Goal: Communication & Community: Ask a question

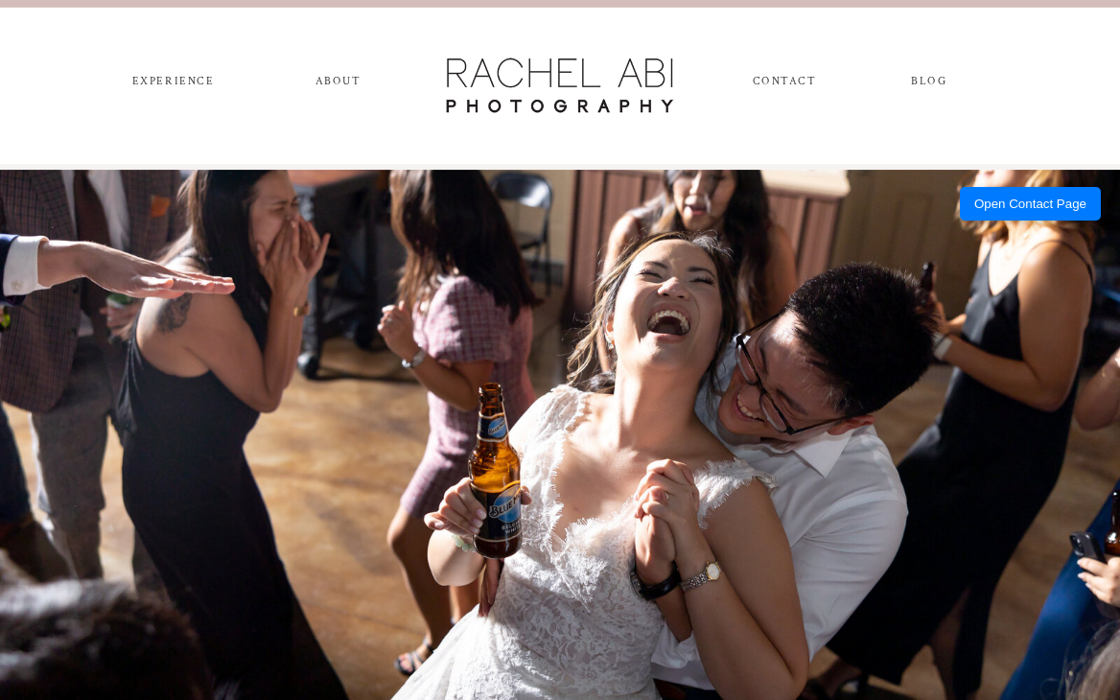
click at [782, 84] on nav "CONTACT" at bounding box center [784, 85] width 62 height 20
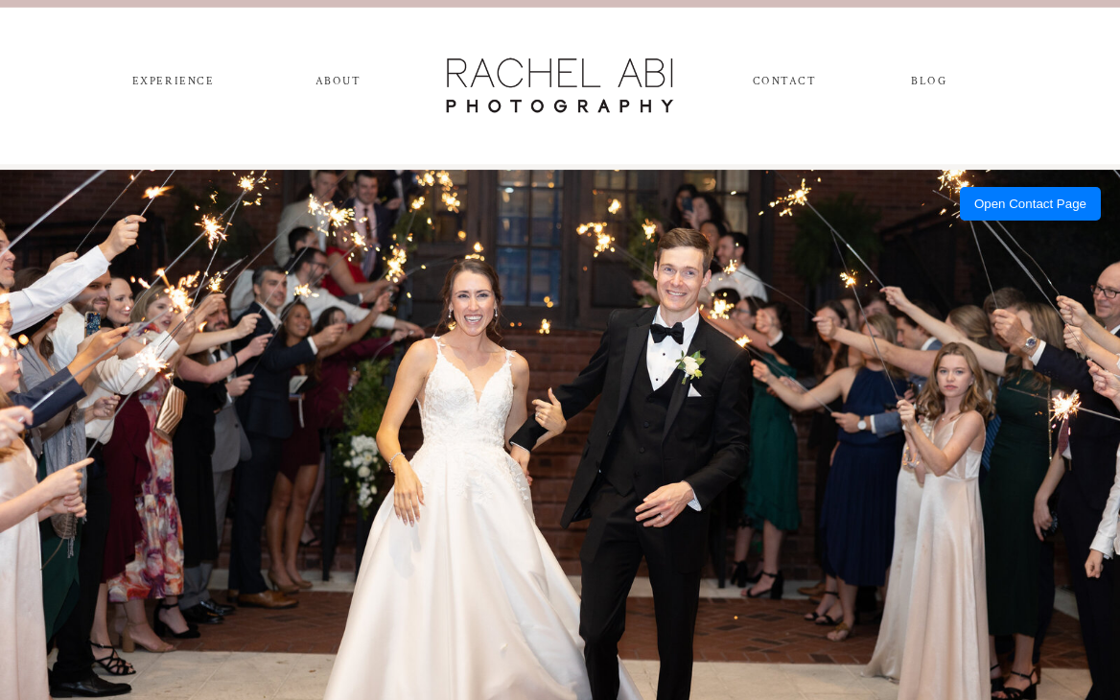
click at [787, 81] on nav "CONTACT" at bounding box center [784, 85] width 62 height 20
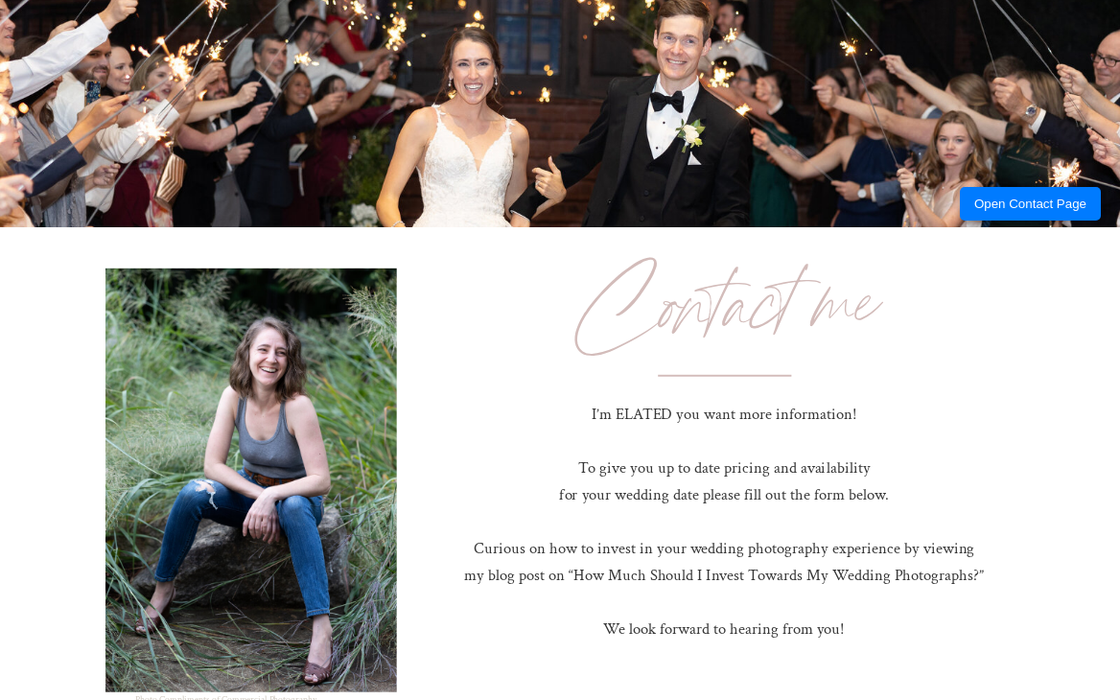
scroll to position [959, 0]
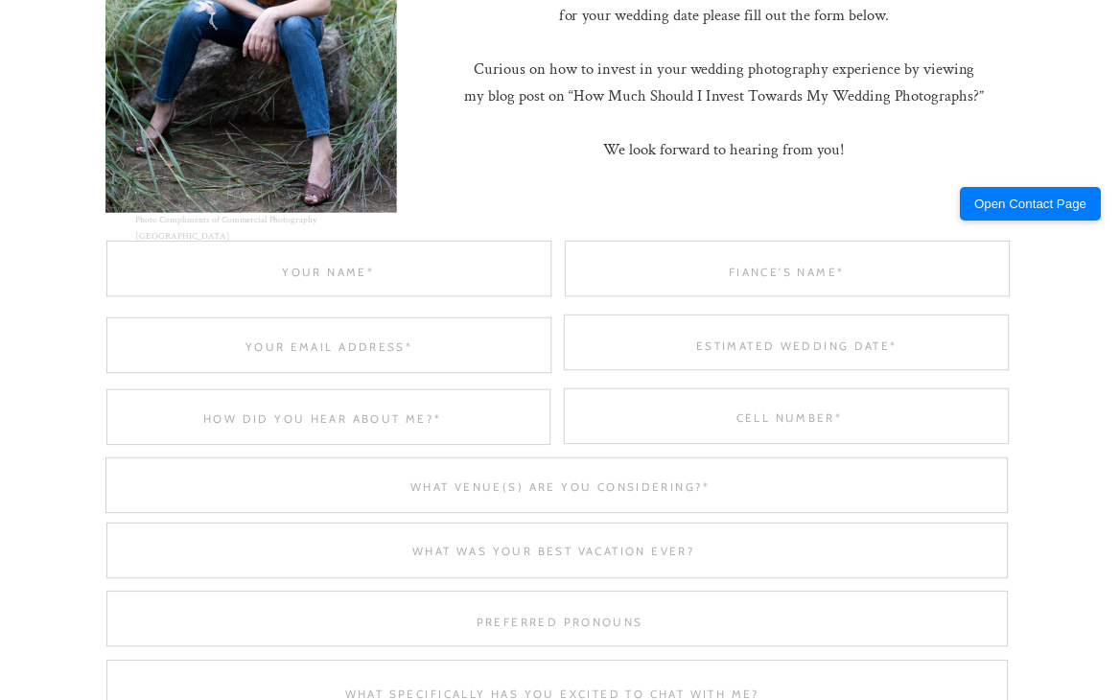
click at [265, 269] on textarea at bounding box center [327, 271] width 445 height 14
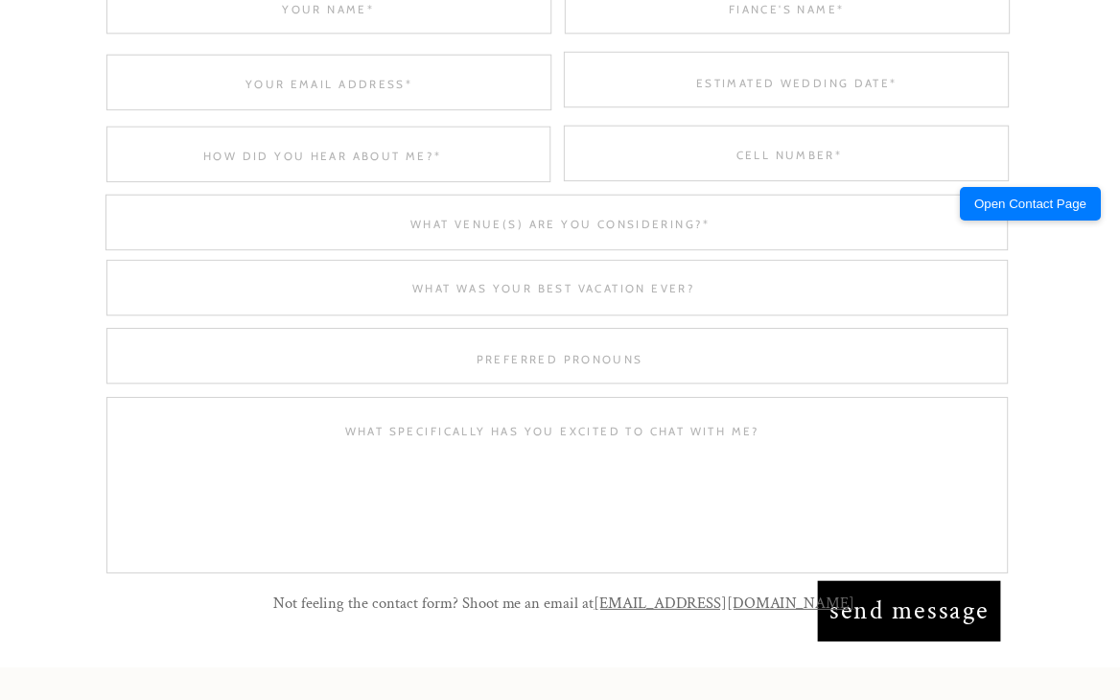
scroll to position [1247, 0]
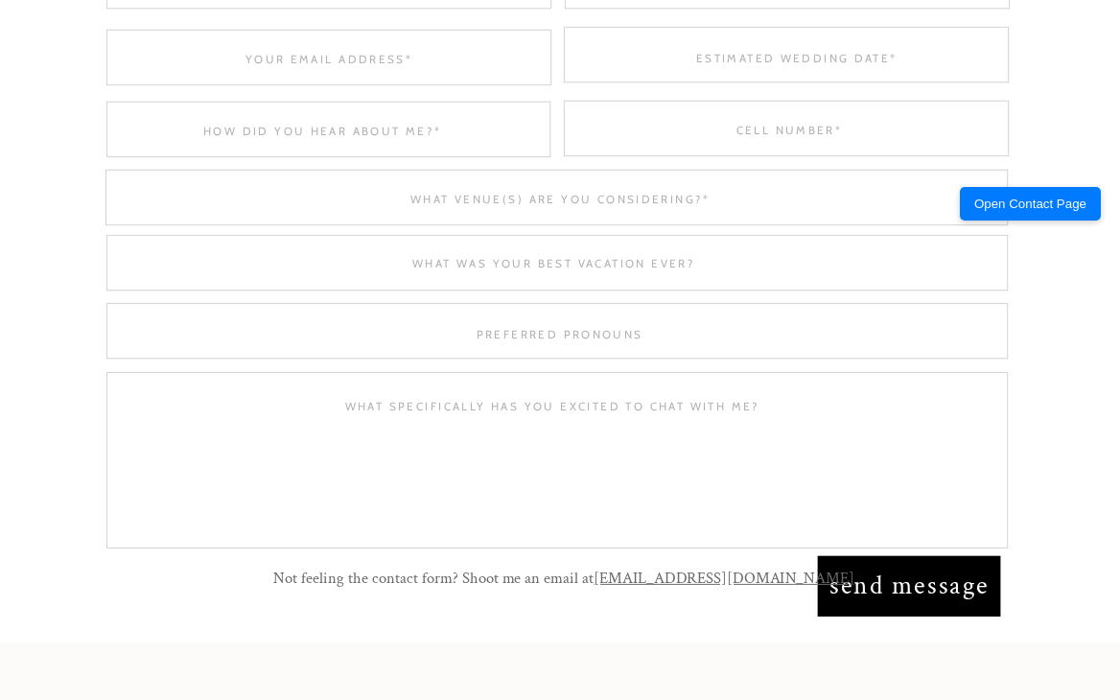
click at [541, 469] on textarea at bounding box center [552, 466] width 857 height 137
paste textarea "Affordable, High-Quality Photo Editing – Special Offers Just for You! Hello the…"
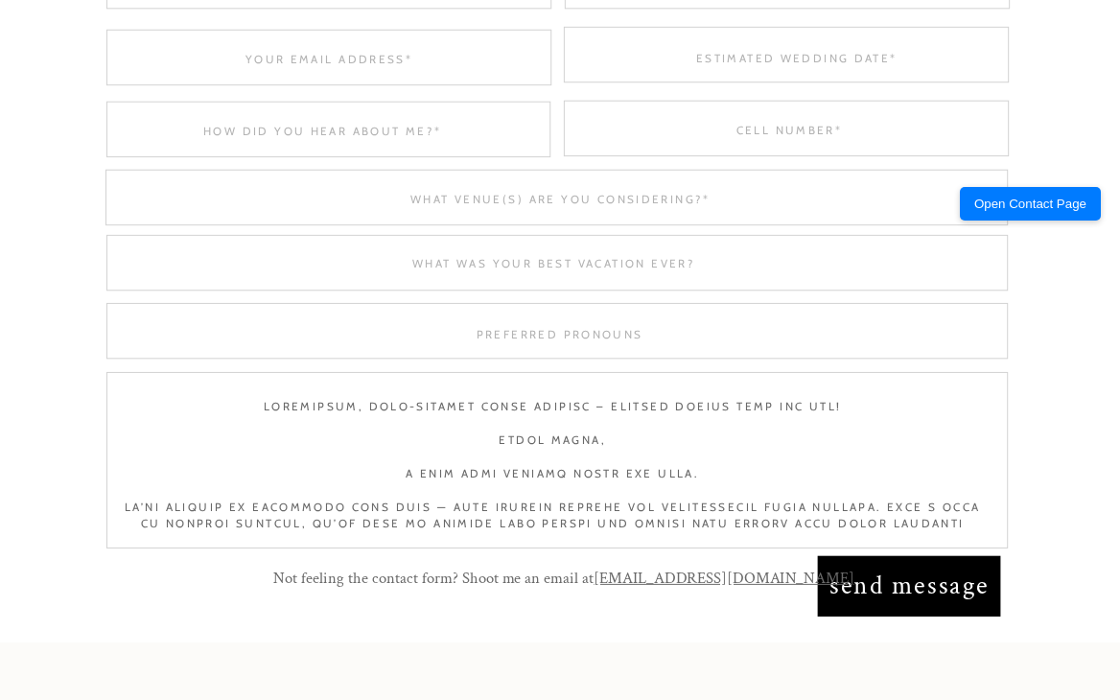
scroll to position [651, 0]
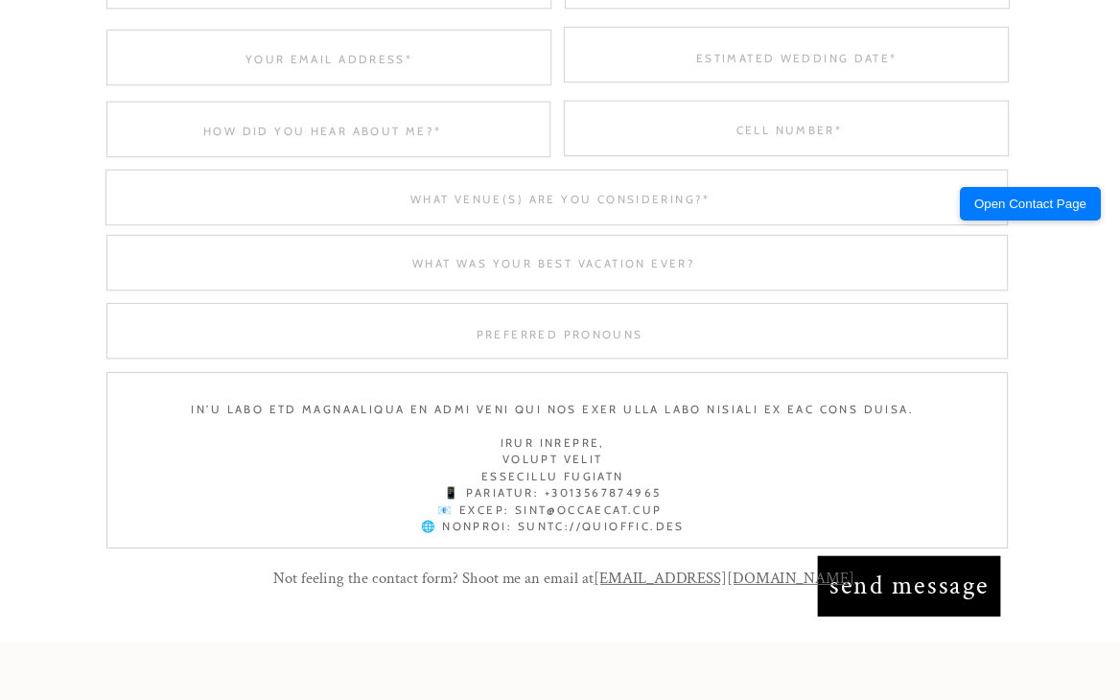
drag, startPoint x: 675, startPoint y: 423, endPoint x: 513, endPoint y: 429, distance: 162.2
click at [513, 429] on textarea at bounding box center [552, 466] width 857 height 137
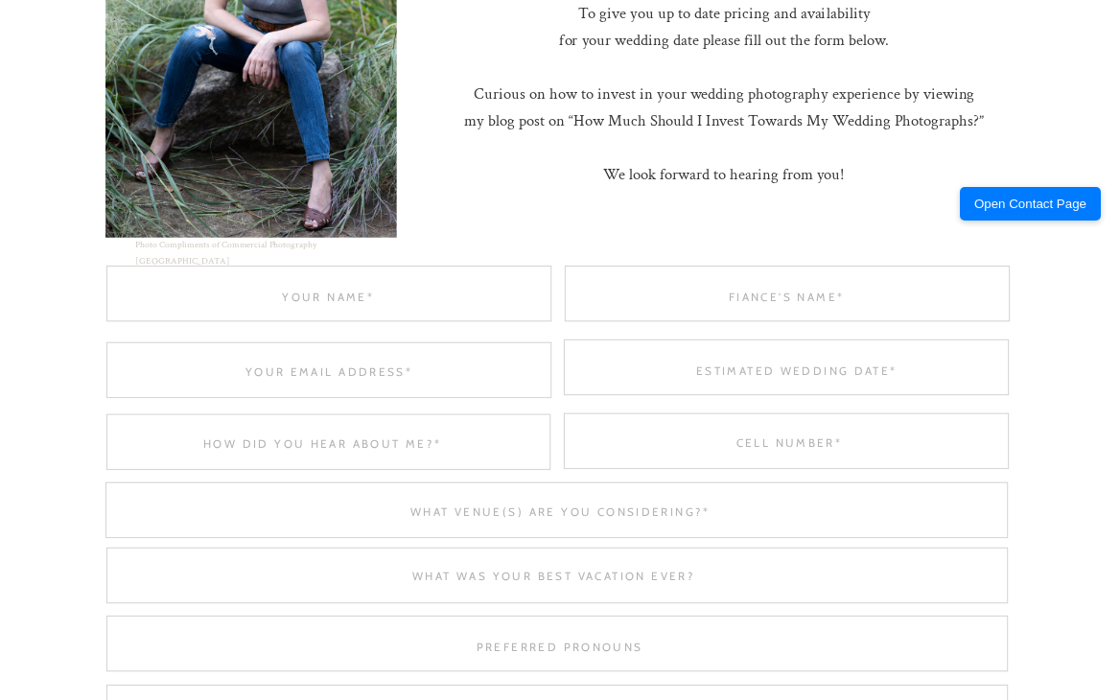
scroll to position [863, 0]
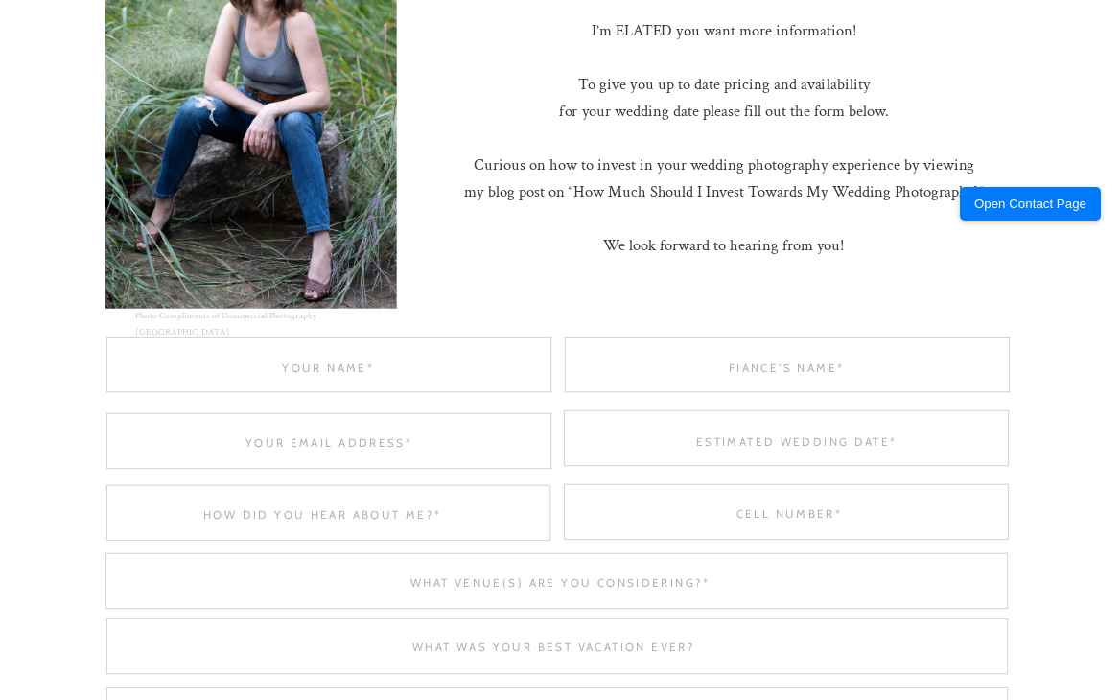
type textarea "Affordable, High-Quality Photo Editing – Special Offers Just for You! Hello the…"
click at [689, 371] on textarea at bounding box center [786, 367] width 445 height 14
click at [413, 438] on textarea at bounding box center [328, 441] width 445 height 14
paste textarea "info@silopath.com"
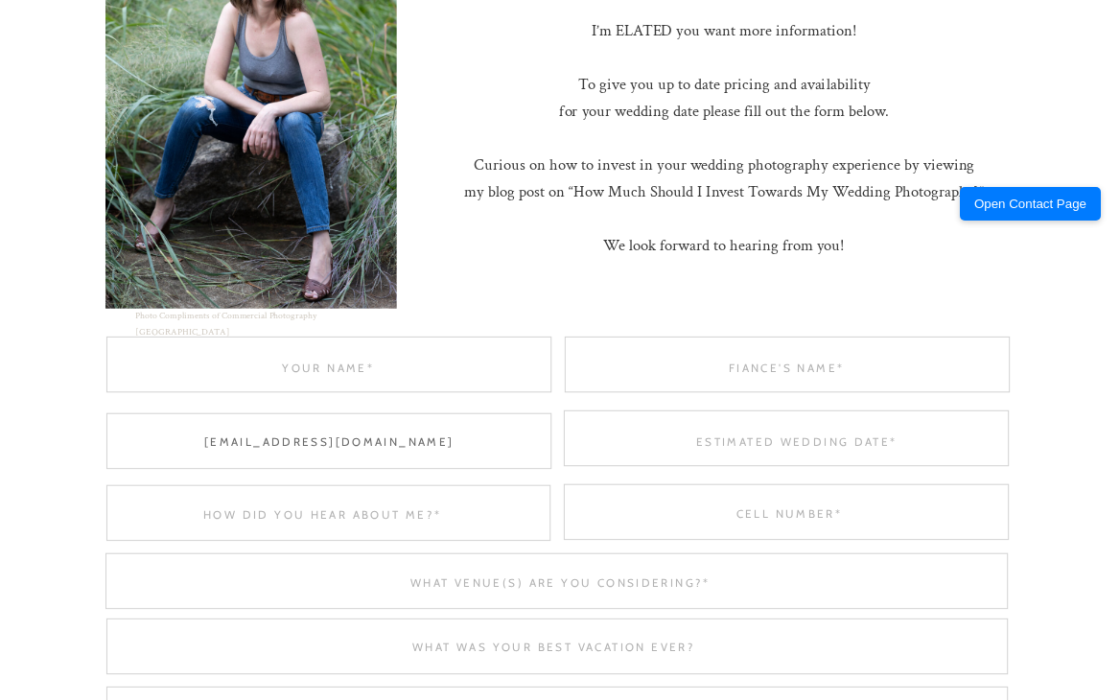
type textarea "info@silopath.com"
click at [336, 368] on textarea at bounding box center [327, 367] width 445 height 14
click at [456, 346] on div at bounding box center [328, 365] width 445 height 56
click at [384, 343] on div at bounding box center [328, 365] width 445 height 56
click at [364, 364] on textarea at bounding box center [327, 367] width 445 height 14
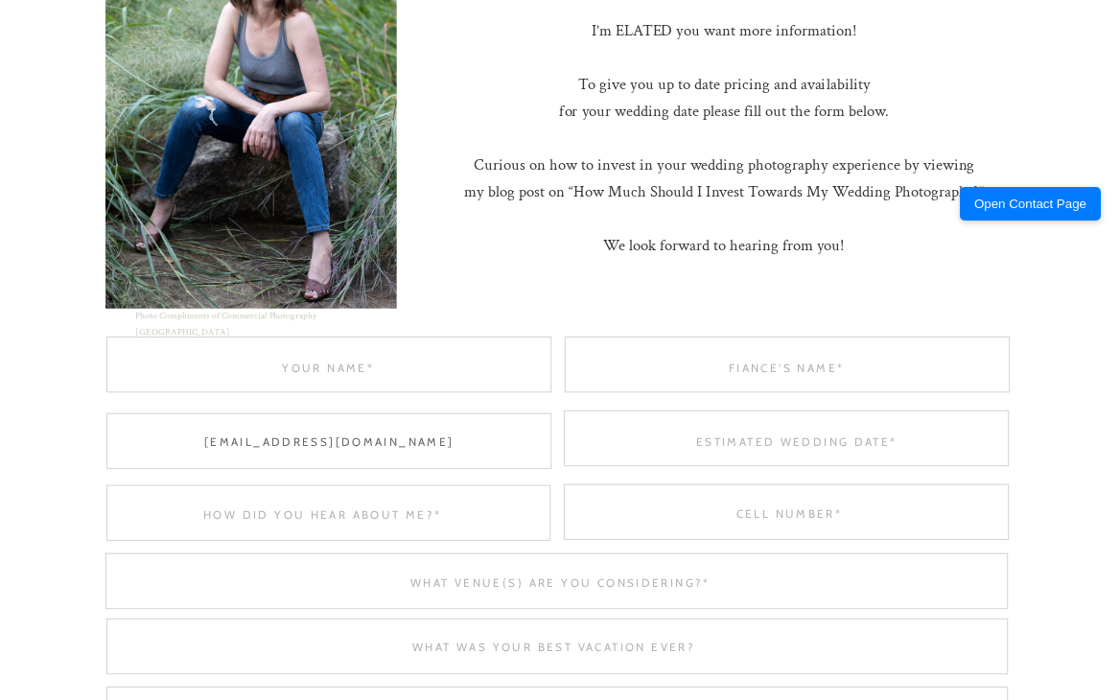
paste textarea "Taijul Islam"
type textarea "Taijul Islam"
click at [801, 358] on div at bounding box center [787, 365] width 445 height 56
click at [799, 368] on textarea at bounding box center [786, 367] width 445 height 14
paste textarea "Taijul Islam"
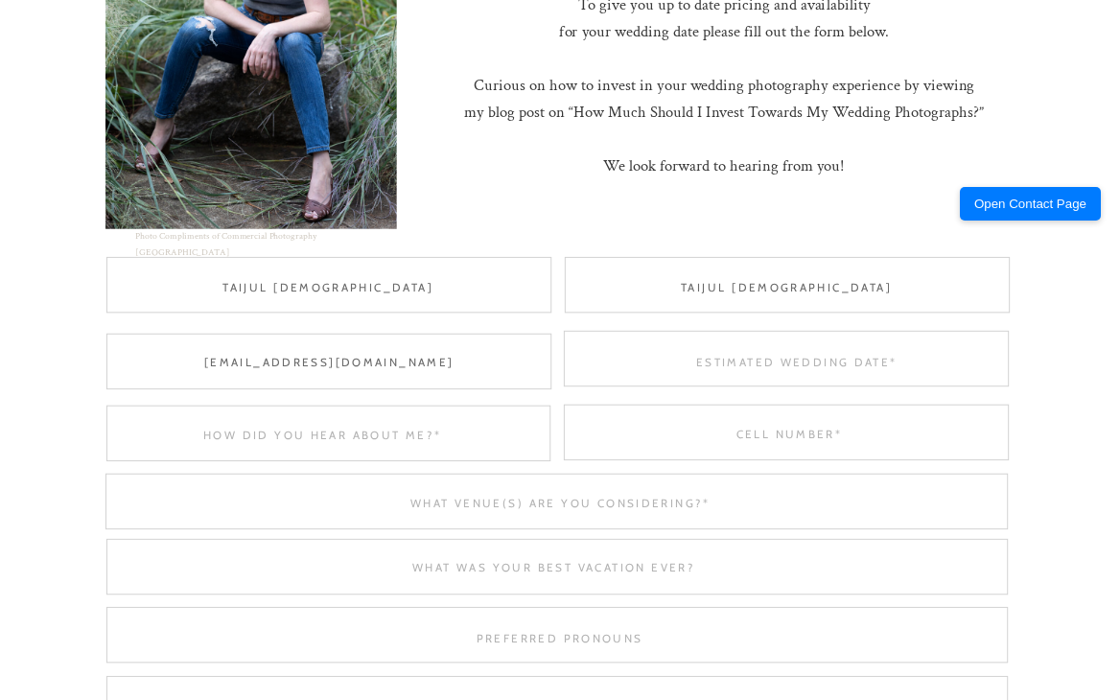
scroll to position [1055, 0]
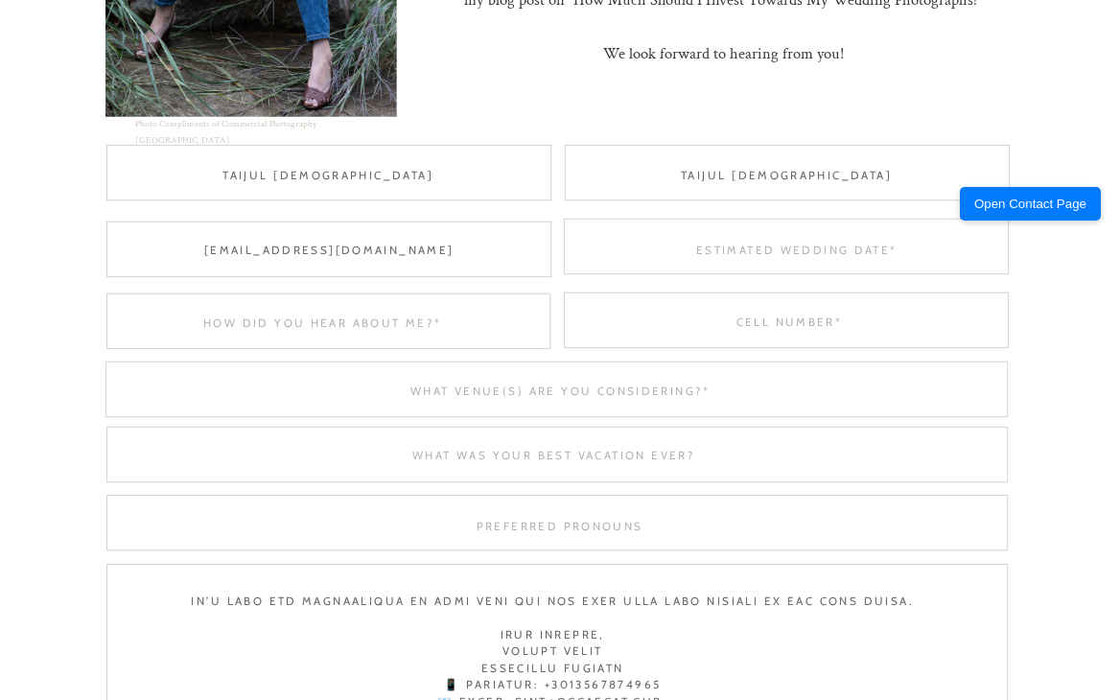
type textarea "Taijul Islam"
click at [769, 310] on div at bounding box center [786, 321] width 445 height 56
click at [831, 304] on div at bounding box center [786, 321] width 445 height 56
click at [815, 314] on textarea at bounding box center [789, 321] width 445 height 14
paste textarea "8801761711543"
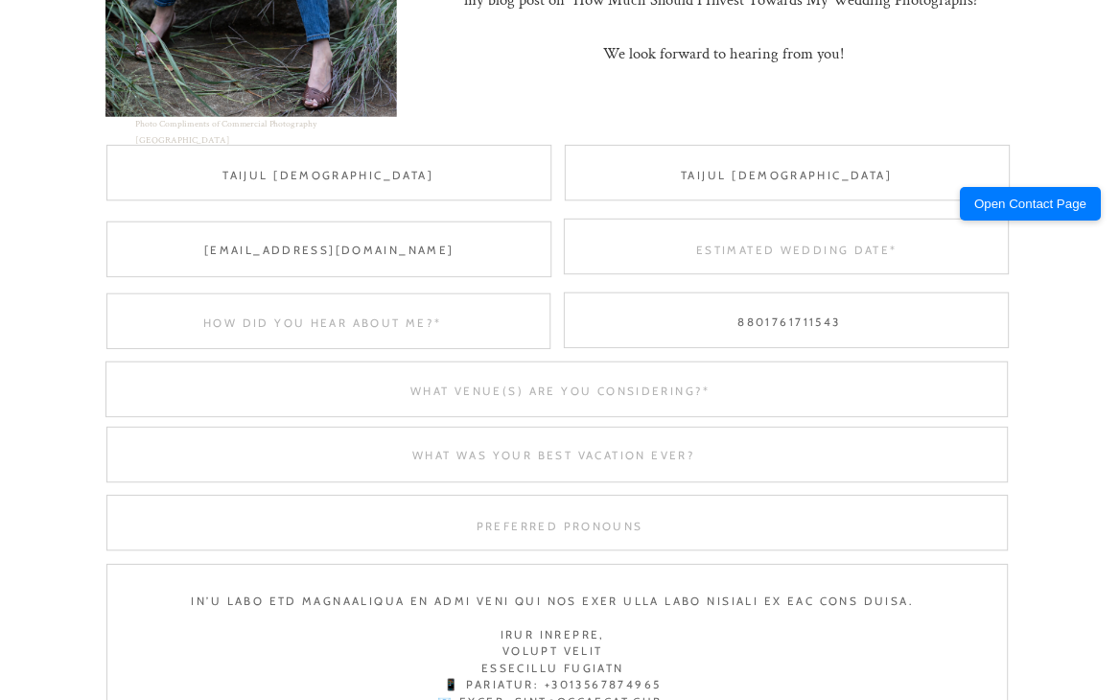
scroll to position [0, 0]
type textarea "8801761711543"
click at [385, 309] on div at bounding box center [328, 321] width 444 height 56
click at [377, 325] on textarea at bounding box center [322, 322] width 443 height 14
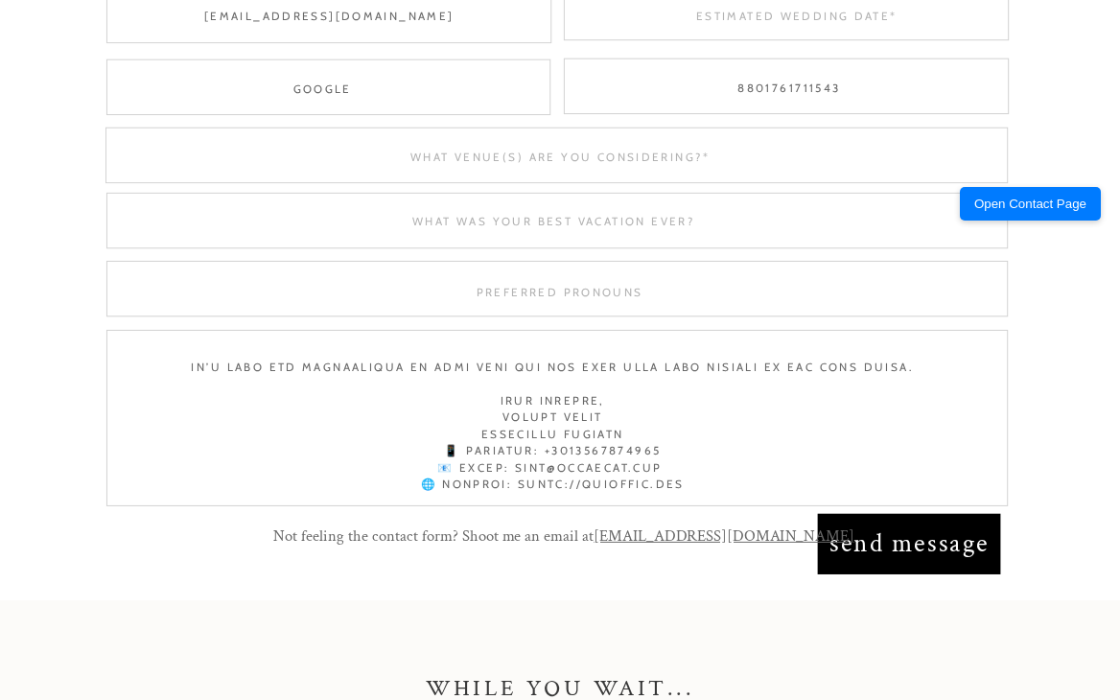
scroll to position [1343, 0]
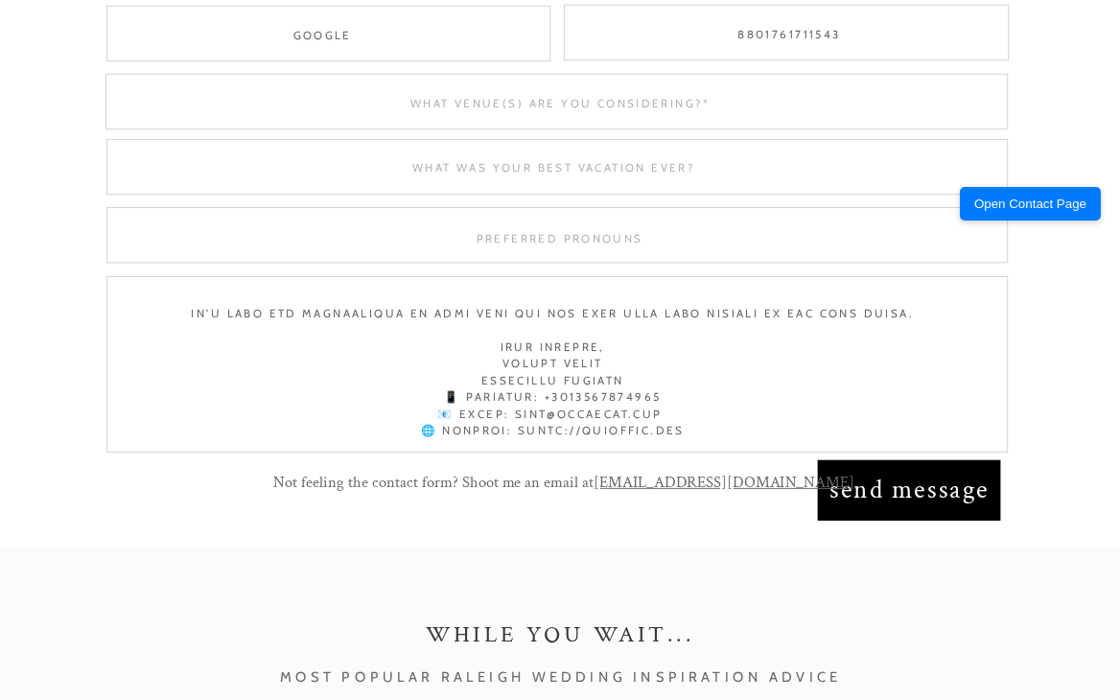
type textarea "google"
click at [850, 488] on p "Not feeling the contact form? Shoot me an email at hello@rachelabi.com" at bounding box center [564, 483] width 646 height 28
click at [881, 487] on p "Not feeling the contact form? Shoot me an email at hello@rachelabi.com" at bounding box center [564, 483] width 646 height 28
click at [886, 500] on nav "send message" at bounding box center [909, 489] width 167 height 41
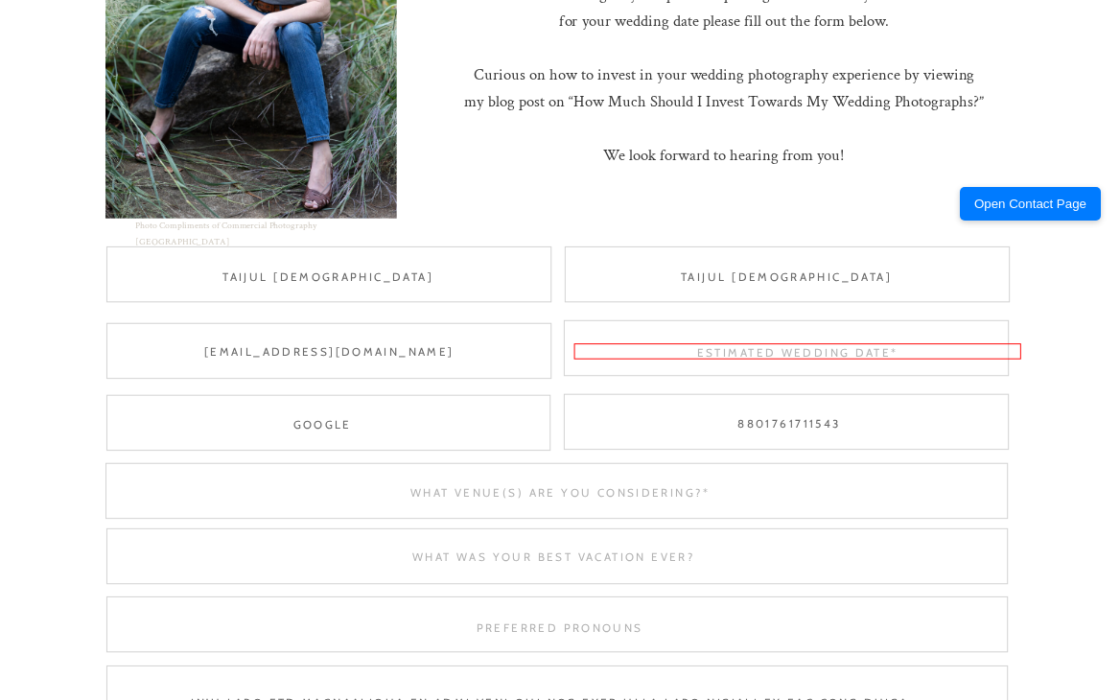
scroll to position [2, 0]
click at [886, 499] on div at bounding box center [556, 491] width 902 height 56
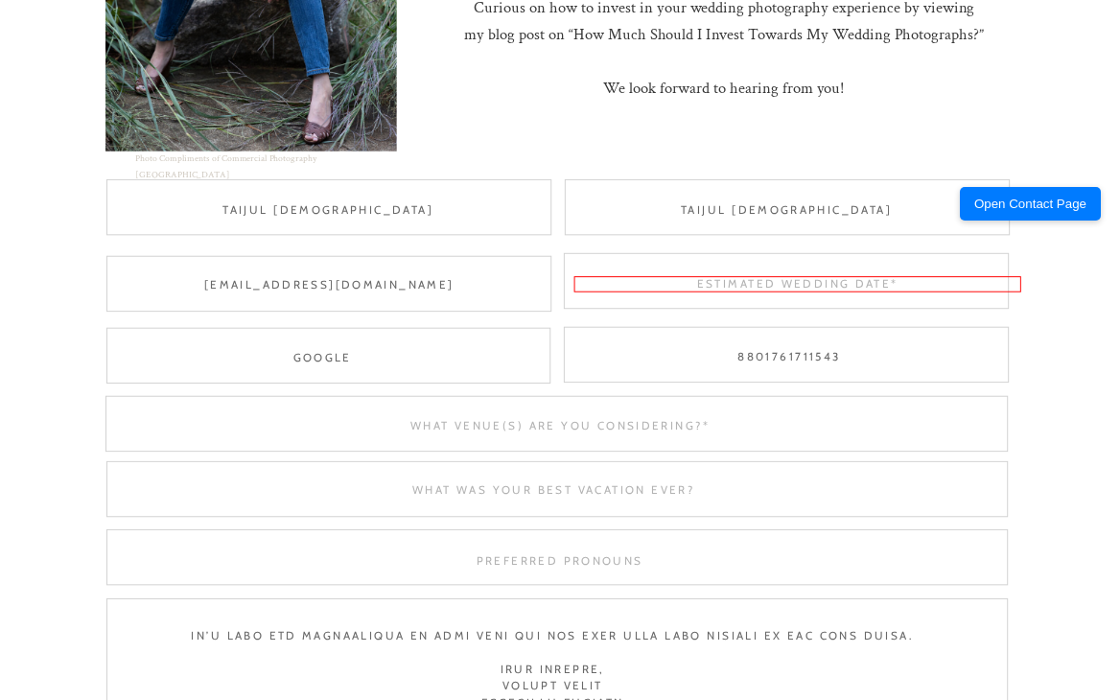
scroll to position [1049, 0]
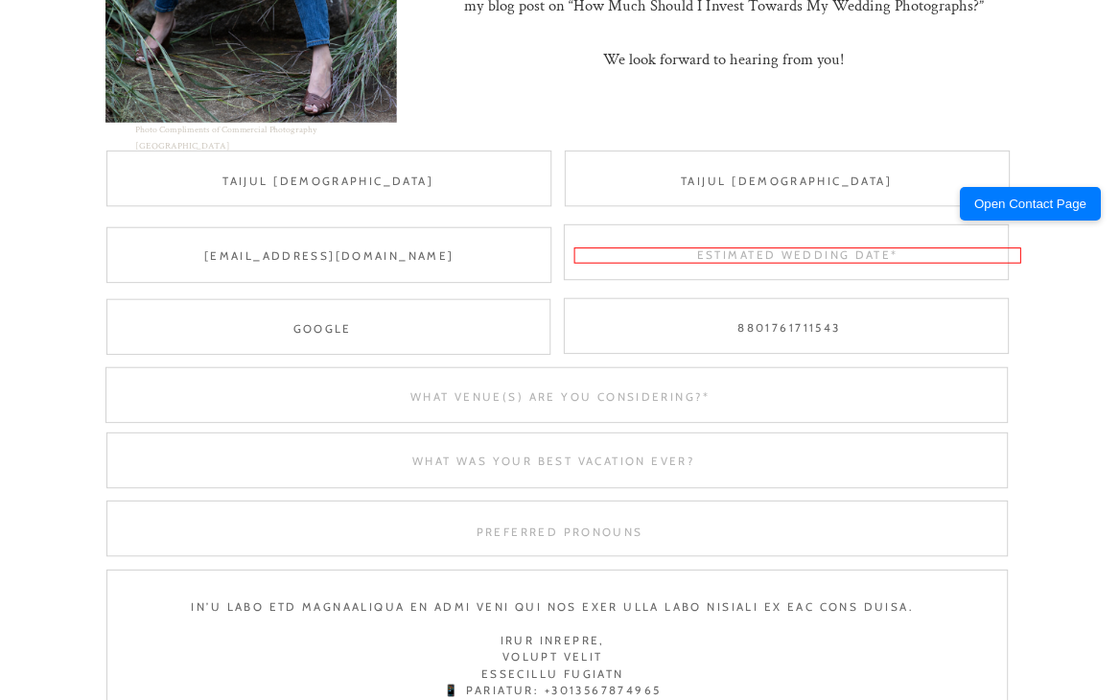
click at [848, 262] on textarea at bounding box center [797, 255] width 447 height 16
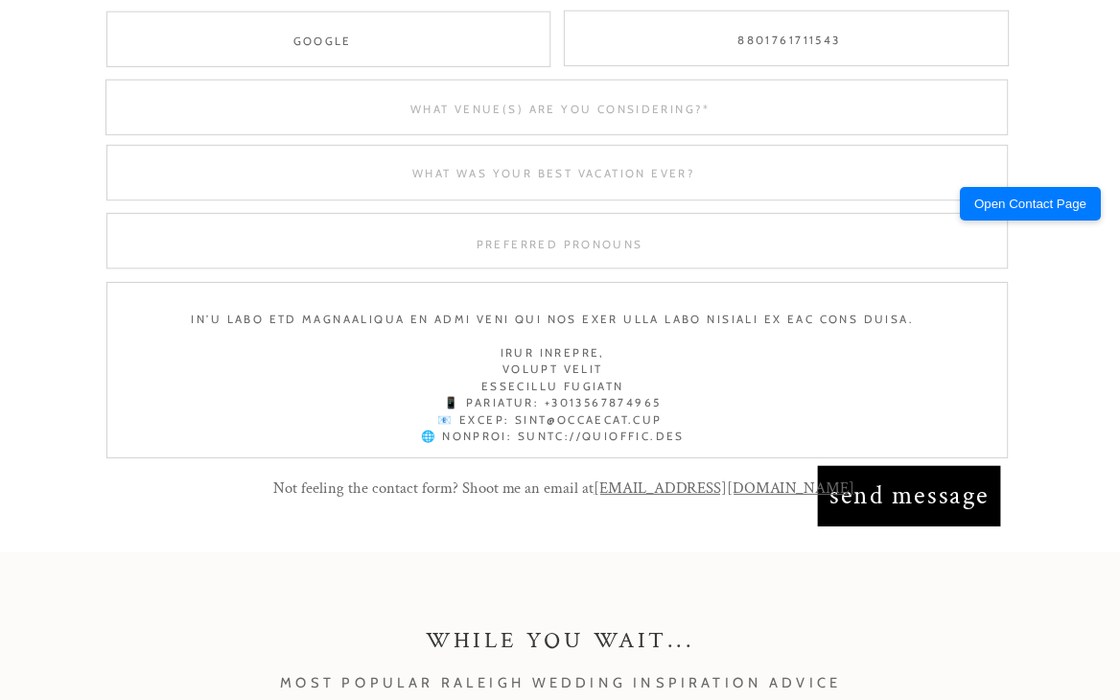
scroll to position [1529, 0]
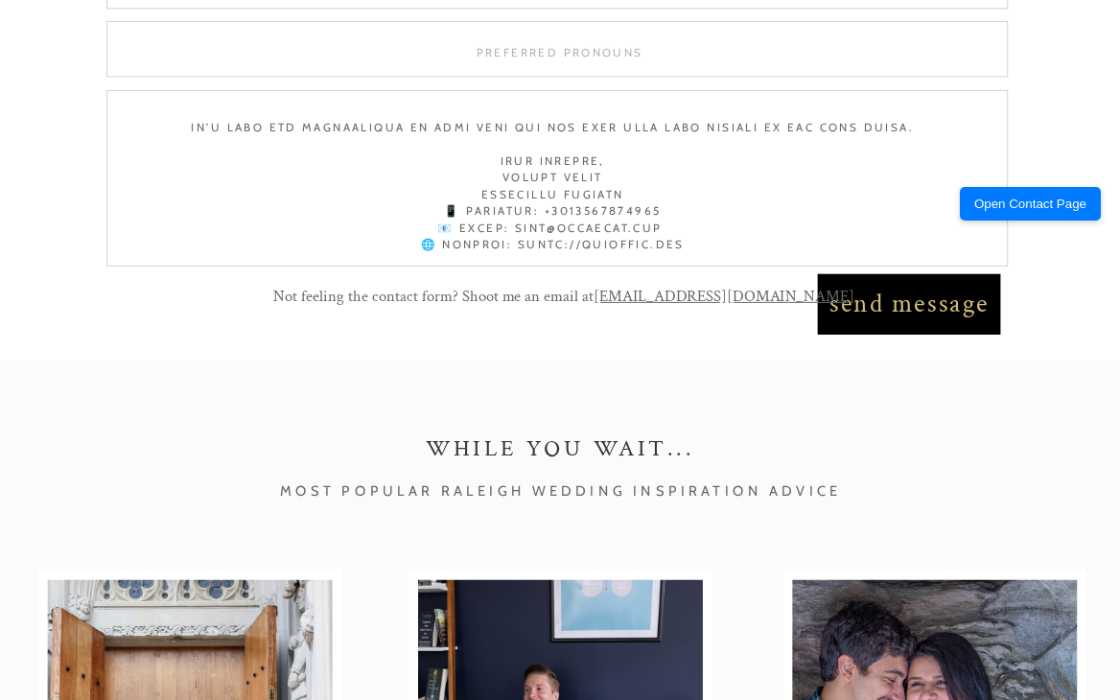
type textarea "s"
click at [898, 298] on nav "send message" at bounding box center [909, 303] width 167 height 41
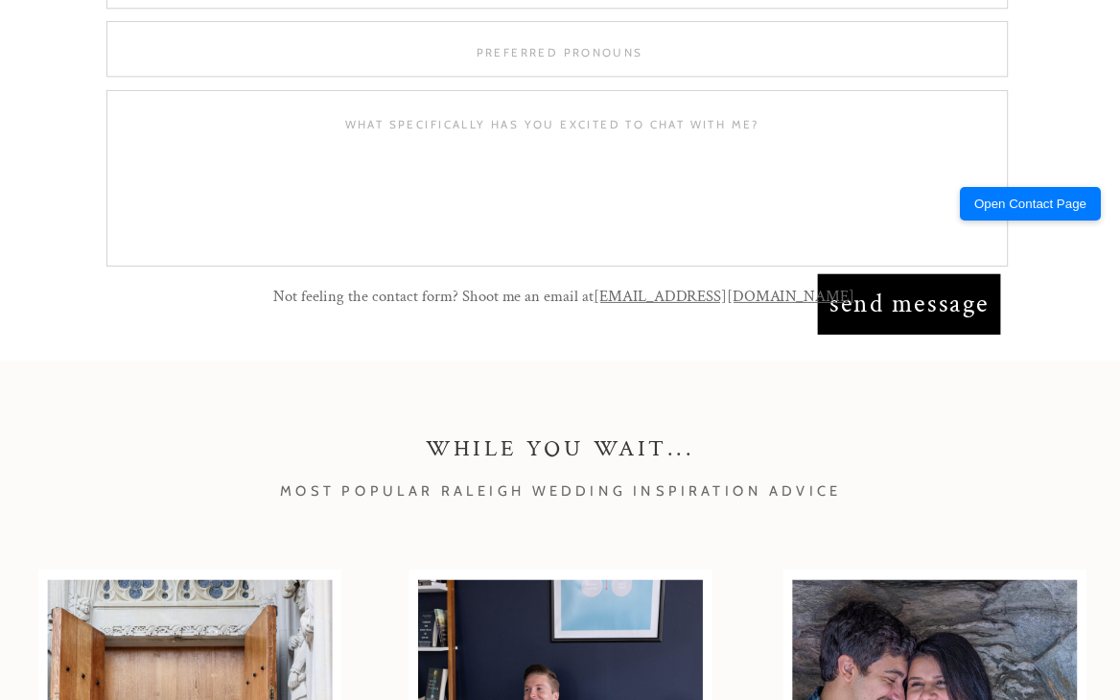
scroll to position [0, 0]
